Goal: Information Seeking & Learning: Compare options

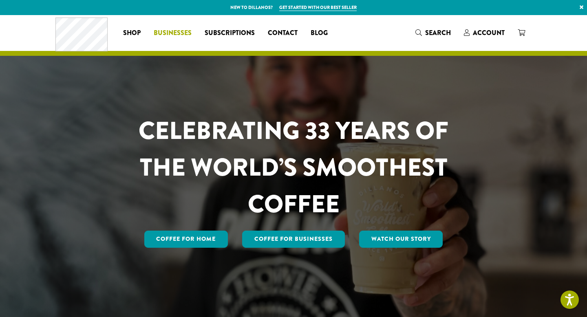
click at [178, 33] on span "Businesses" at bounding box center [173, 33] width 38 height 10
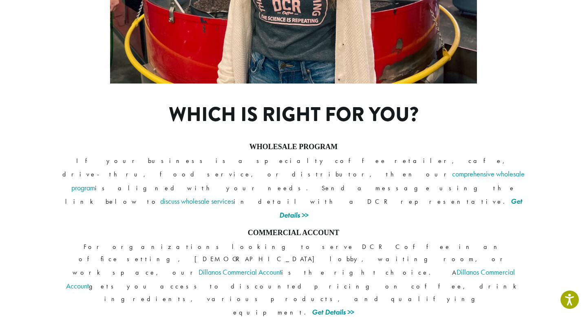
scroll to position [603, 0]
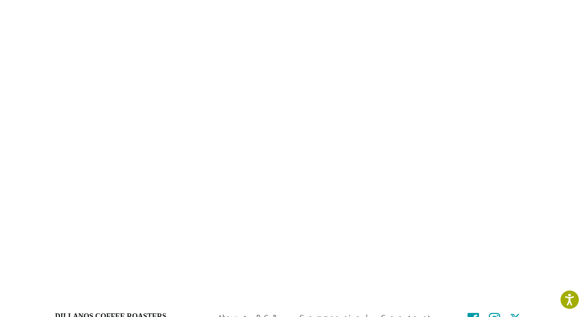
scroll to position [431, 0]
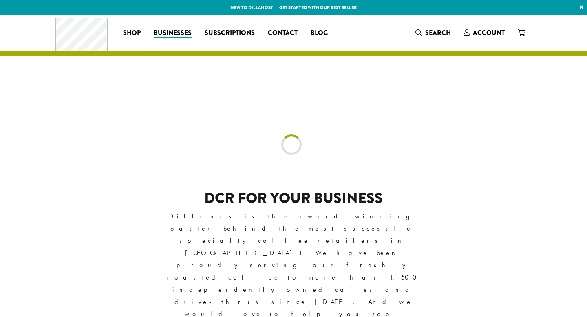
scroll to position [603, 0]
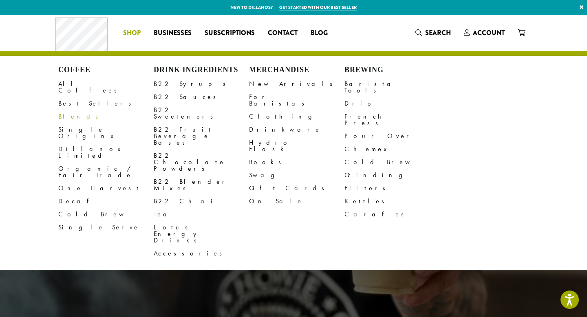
click at [77, 110] on link "Blends" at bounding box center [105, 116] width 95 height 13
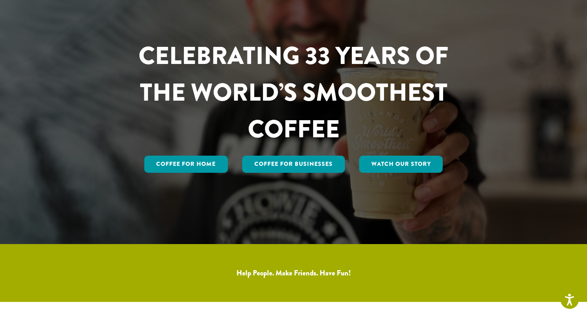
scroll to position [77, 0]
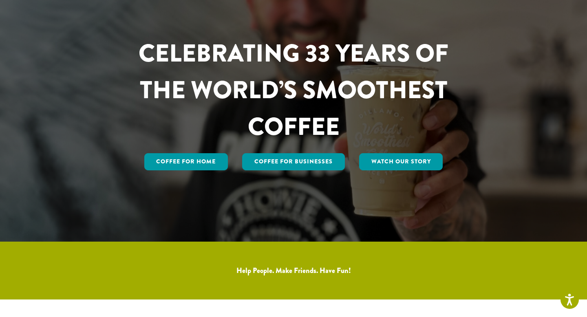
click at [77, 109] on div "CELEBRATING 33 YEARS OF THE WORLD’S SMOOTHEST COFFEE Coffee for Home Coffee For…" at bounding box center [293, 103] width 477 height 137
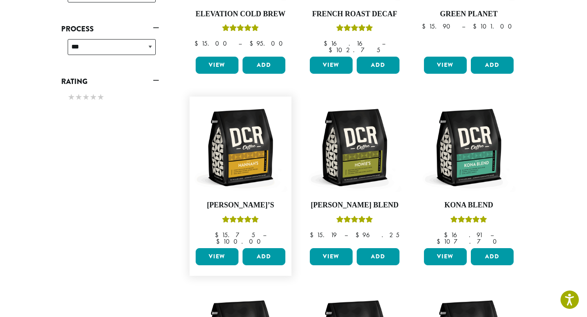
scroll to position [417, 0]
click at [310, 193] on link "Howie’s Blend $ 15.19 – $ 96.25 Price range: $15.19 through $96.25" at bounding box center [355, 173] width 94 height 144
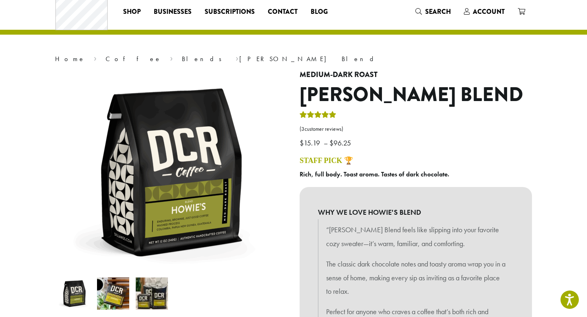
scroll to position [23, 0]
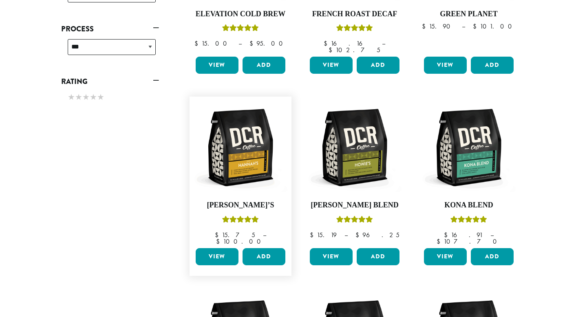
click at [220, 248] on link "View" at bounding box center [217, 256] width 43 height 17
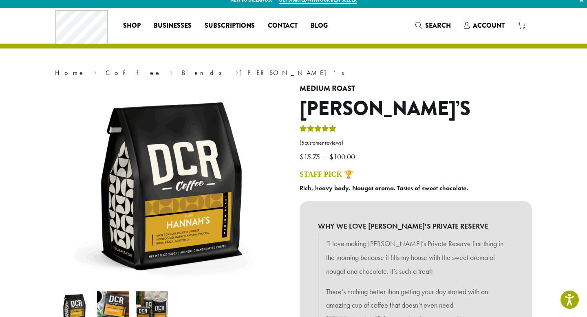
scroll to position [11, 0]
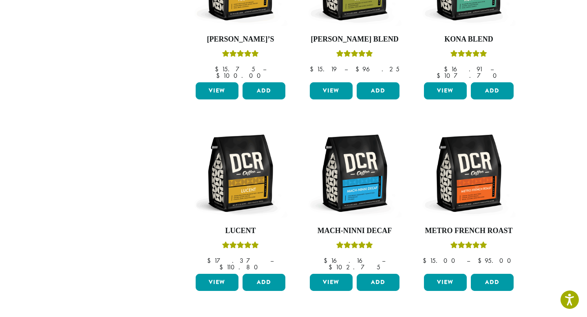
scroll to position [583, 0]
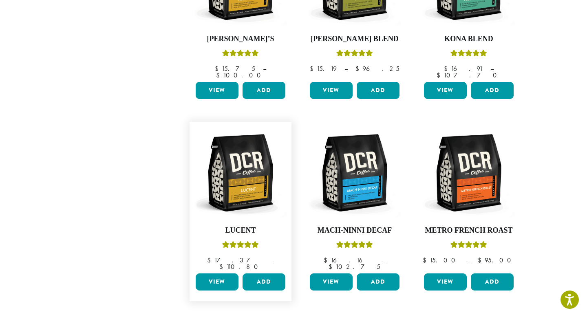
click at [208, 273] on link "View" at bounding box center [217, 281] width 43 height 17
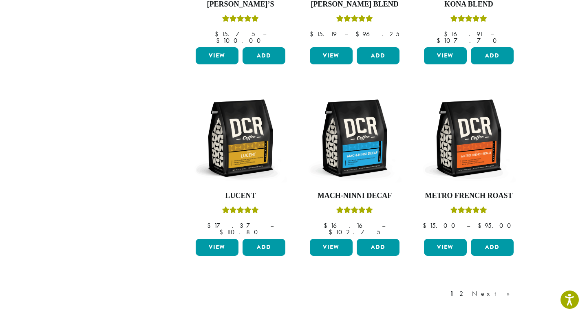
scroll to position [624, 0]
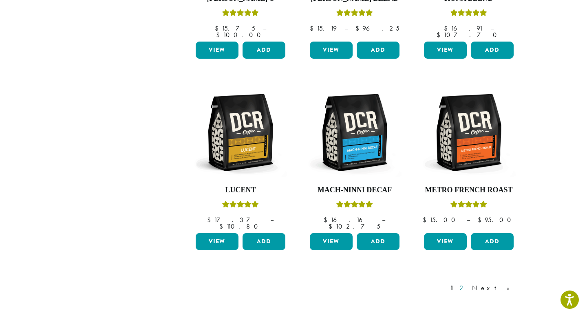
click at [468, 283] on link "2" at bounding box center [463, 288] width 10 height 10
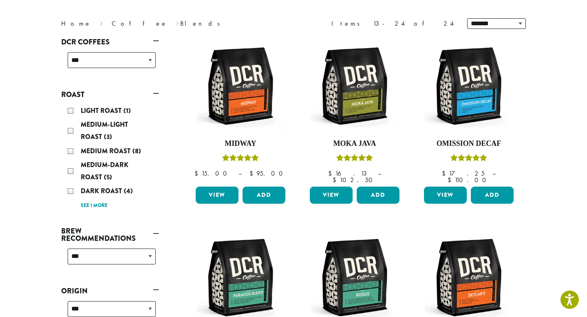
scroll to position [50, 0]
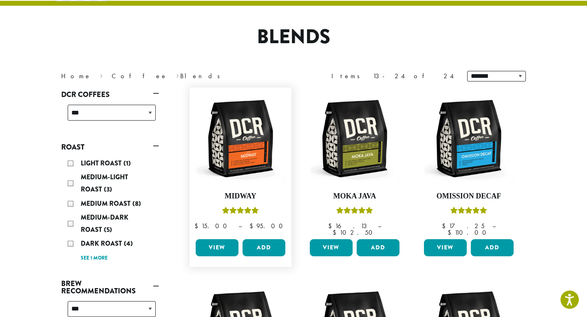
click at [222, 241] on link "View" at bounding box center [217, 247] width 43 height 17
click at [334, 240] on link "View" at bounding box center [331, 247] width 43 height 17
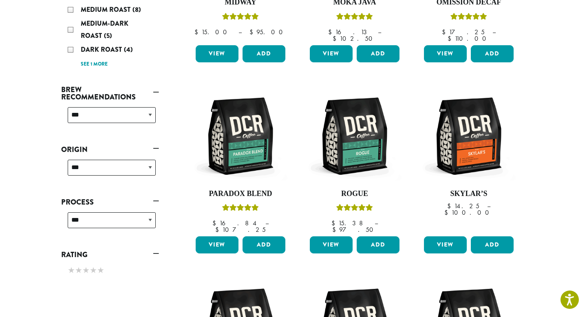
scroll to position [245, 0]
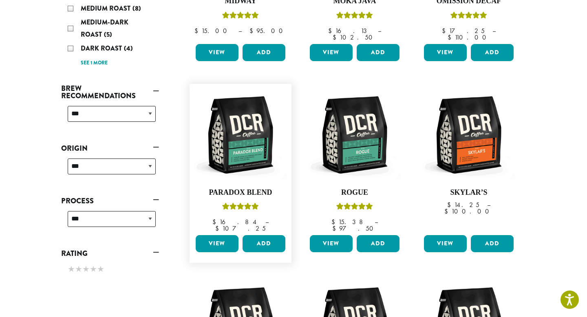
click at [220, 235] on link "View" at bounding box center [217, 243] width 43 height 17
click at [340, 235] on link "View" at bounding box center [331, 243] width 43 height 17
click at [338, 235] on link "View" at bounding box center [331, 243] width 43 height 17
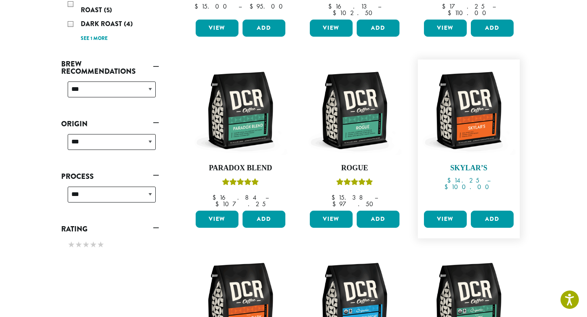
scroll to position [293, 0]
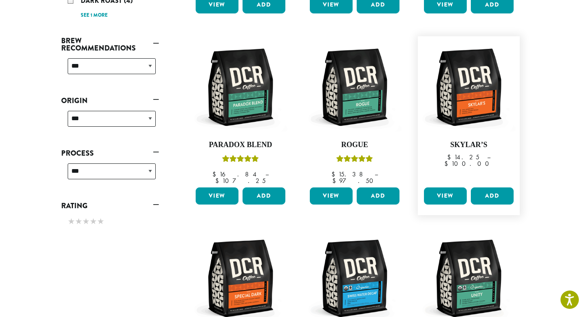
click at [436, 187] on link "View" at bounding box center [445, 195] width 43 height 17
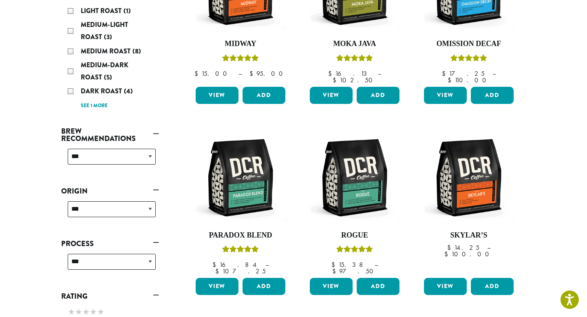
scroll to position [0, 0]
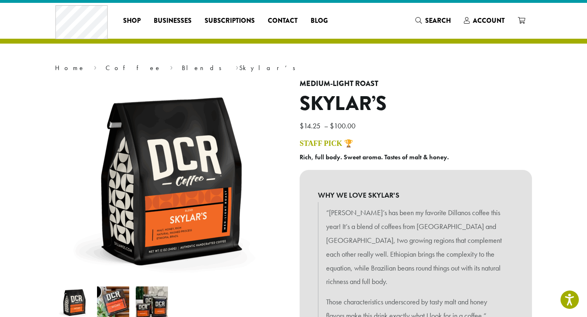
scroll to position [13, 0]
